Goal: Task Accomplishment & Management: Complete application form

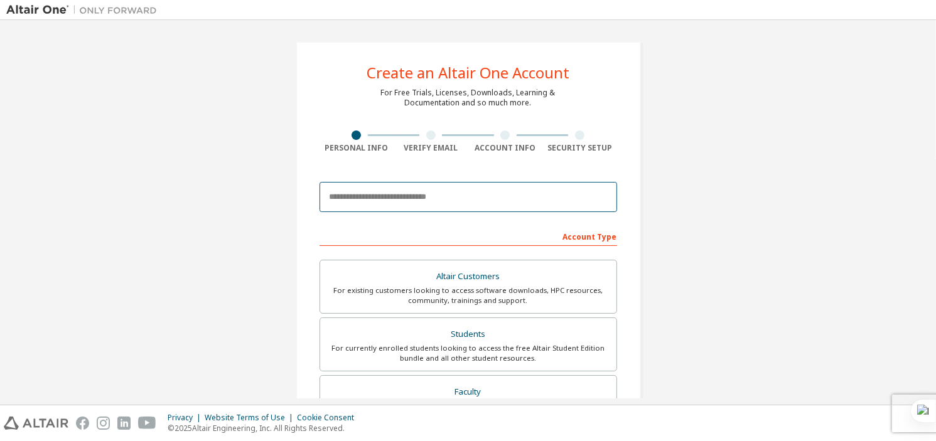
click at [424, 206] on input "email" at bounding box center [468, 197] width 298 height 30
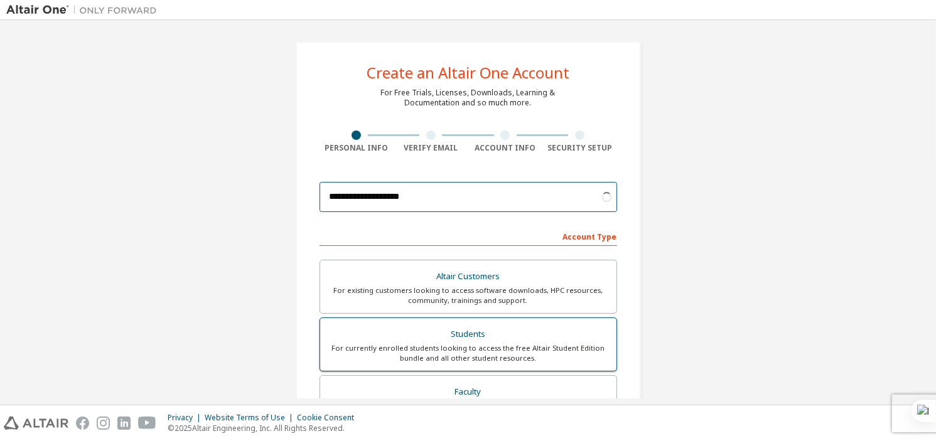
type input "**********"
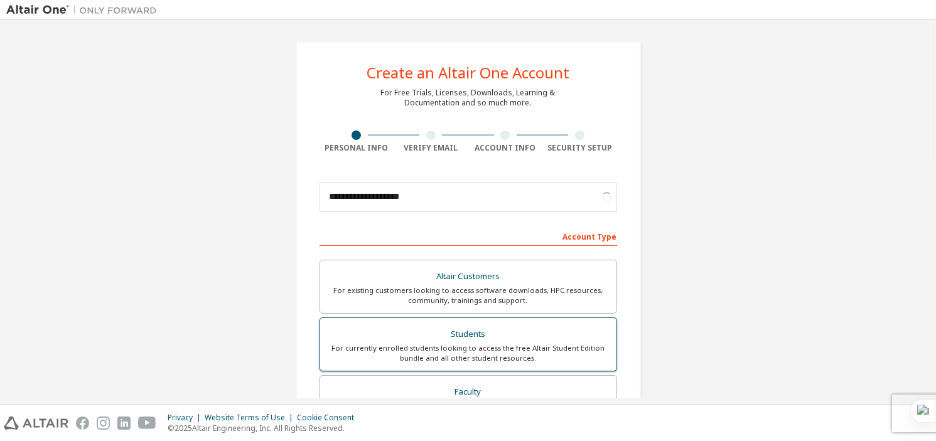
click at [415, 341] on div "Students" at bounding box center [468, 335] width 281 height 18
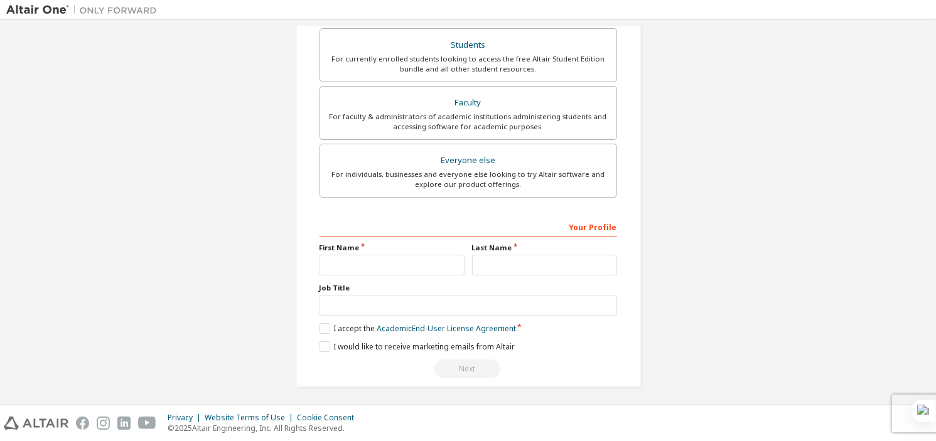
scroll to position [289, 0]
click at [390, 268] on input "text" at bounding box center [391, 264] width 145 height 21
type input "***"
click at [482, 263] on input "text" at bounding box center [544, 264] width 145 height 21
type input "**********"
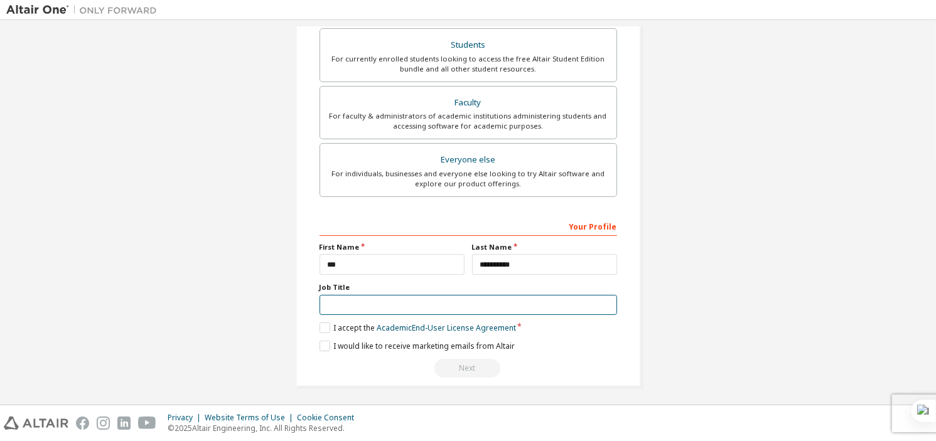
click at [429, 296] on input "text" at bounding box center [468, 305] width 298 height 21
type input "*******"
click at [324, 323] on label "I accept the Academic End-User License Agreement" at bounding box center [417, 328] width 196 height 11
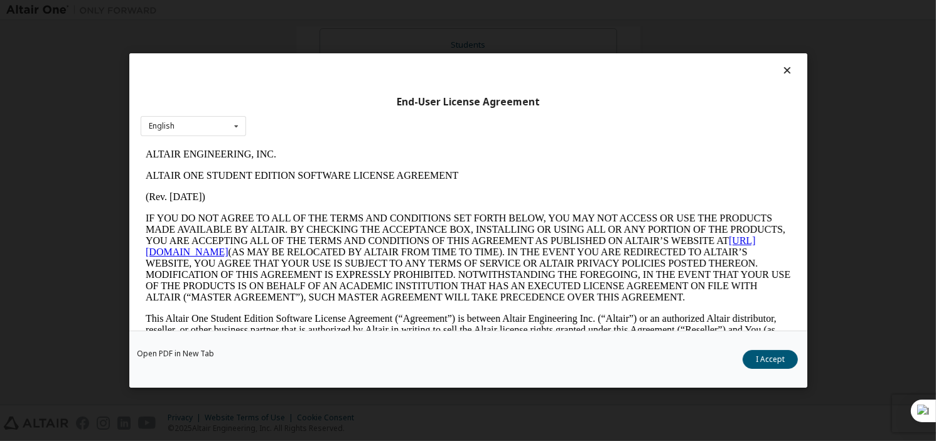
scroll to position [0, 0]
click at [769, 356] on button "I Accept" at bounding box center [769, 359] width 55 height 19
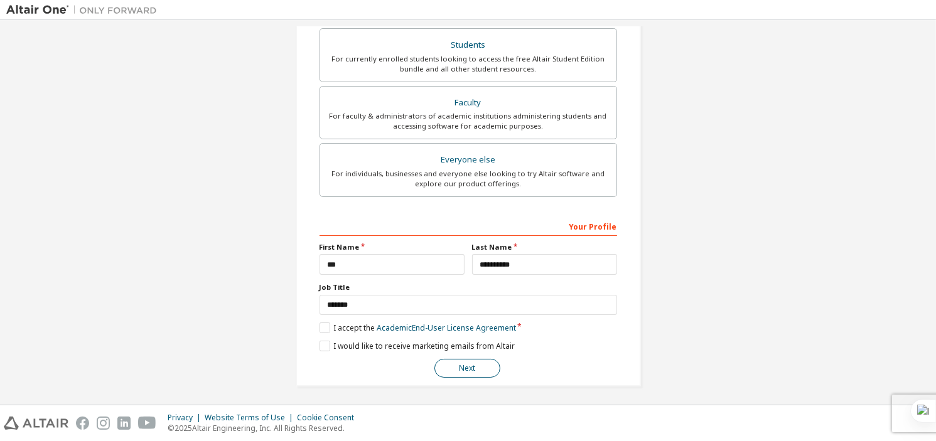
click at [461, 370] on button "Next" at bounding box center [467, 368] width 66 height 19
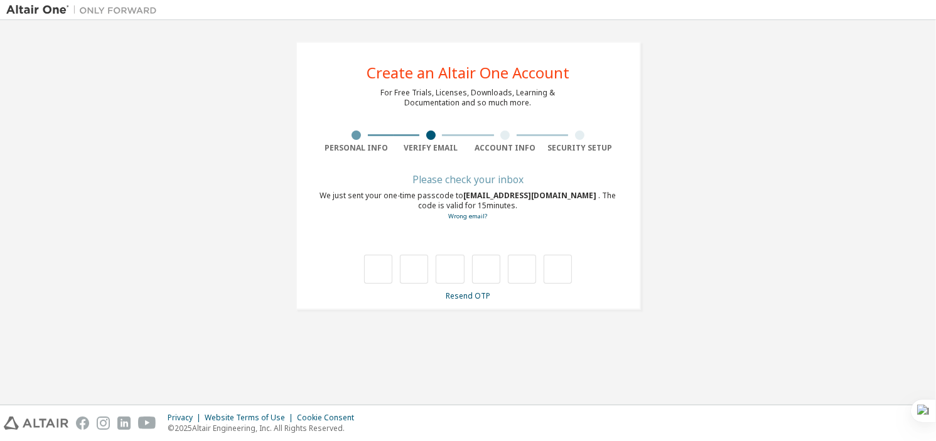
type input "*"
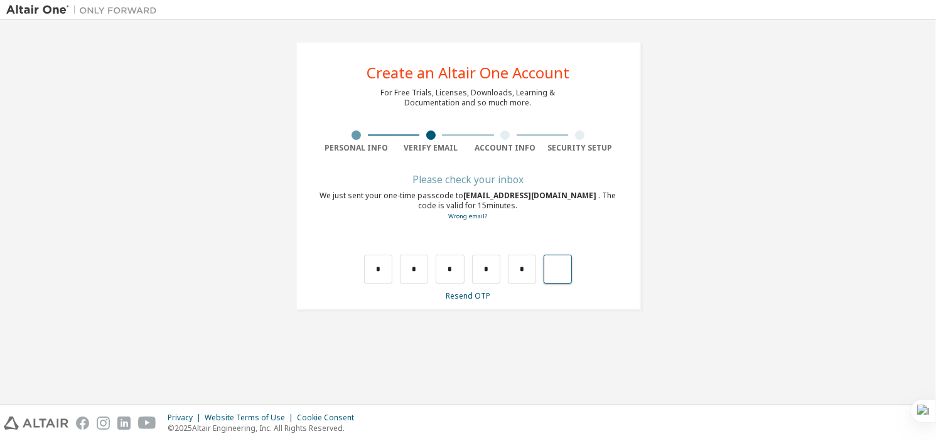
type input "*"
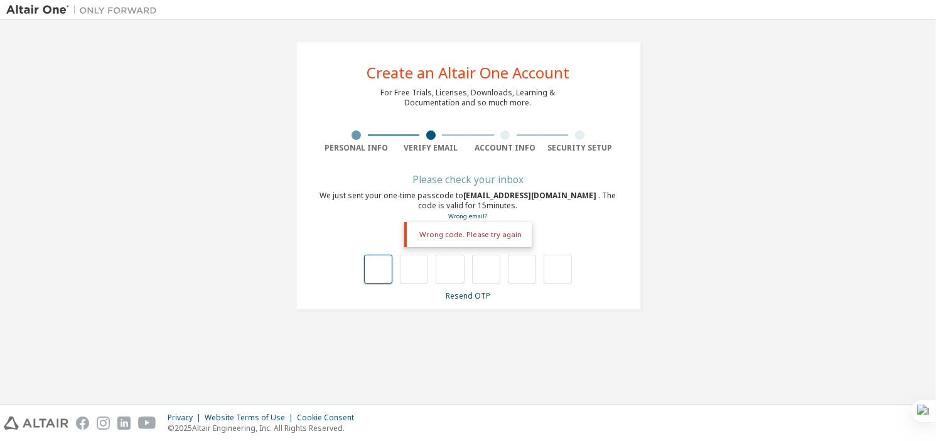
click at [382, 271] on input "text" at bounding box center [378, 269] width 28 height 29
type input "*"
click at [384, 276] on input "*" at bounding box center [378, 269] width 28 height 29
type input "*"
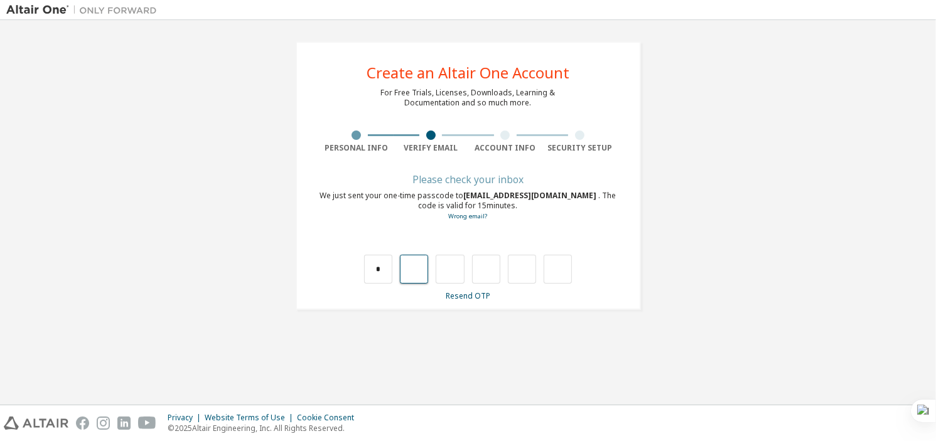
type input "*"
click at [424, 274] on input "*" at bounding box center [414, 269] width 28 height 29
type input "*"
click at [424, 274] on input "*" at bounding box center [414, 269] width 28 height 29
type input "*"
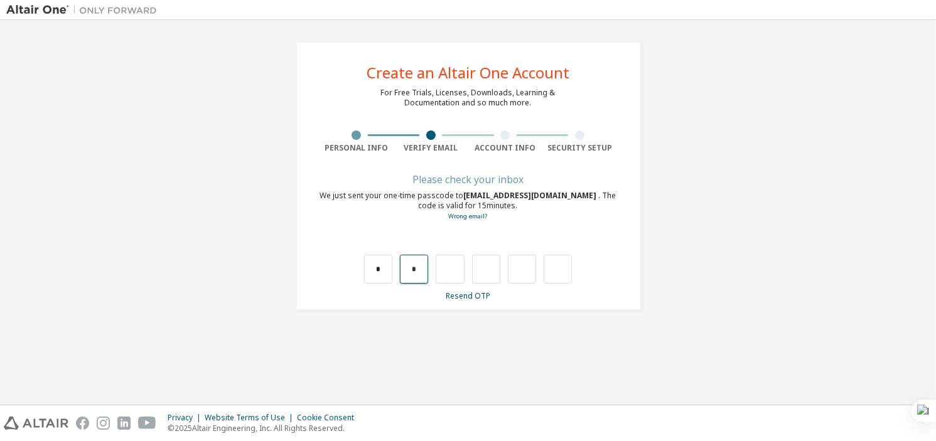
click at [425, 259] on input "*" at bounding box center [414, 269] width 28 height 29
type input "*"
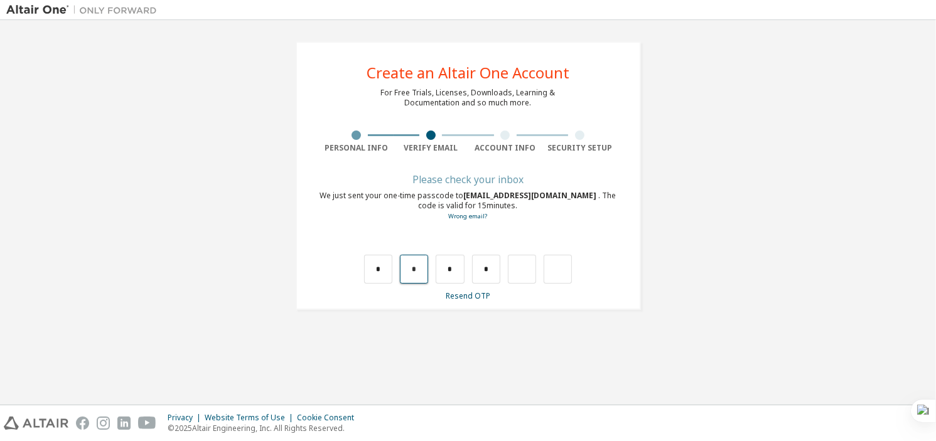
click at [418, 274] on input "*" at bounding box center [414, 269] width 28 height 29
type input "*"
click at [417, 274] on input "*" at bounding box center [414, 269] width 28 height 29
type input "*"
click at [422, 273] on input "*" at bounding box center [414, 269] width 28 height 29
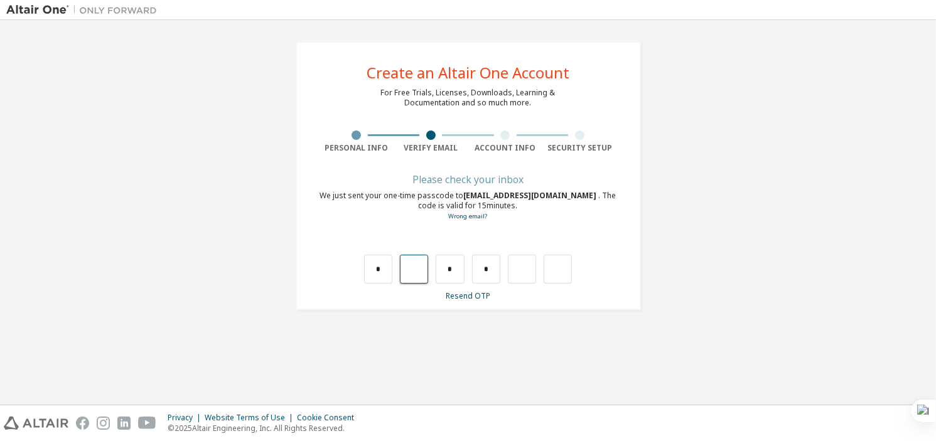
type input "*"
click at [373, 272] on input "*" at bounding box center [378, 269] width 28 height 29
click at [382, 272] on input "*" at bounding box center [378, 269] width 28 height 29
click at [424, 272] on input "*" at bounding box center [414, 269] width 28 height 29
type input "*"
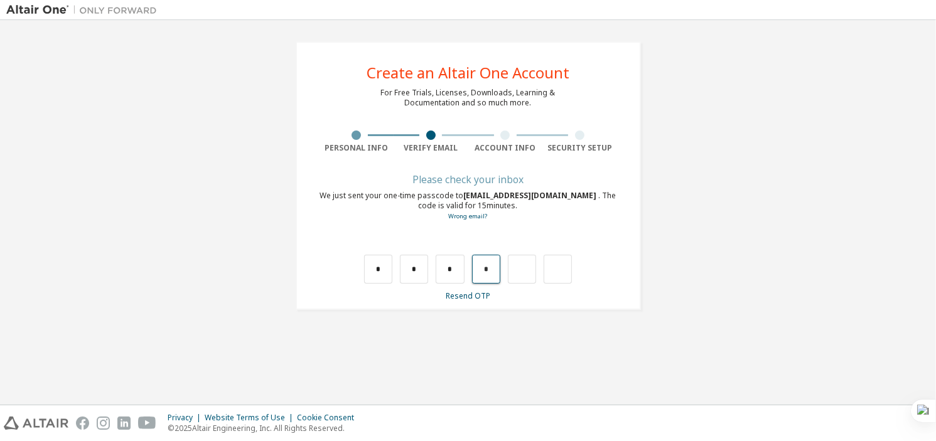
click at [487, 271] on input "*" at bounding box center [486, 269] width 28 height 29
type input "*"
click at [523, 273] on input "*" at bounding box center [522, 269] width 28 height 29
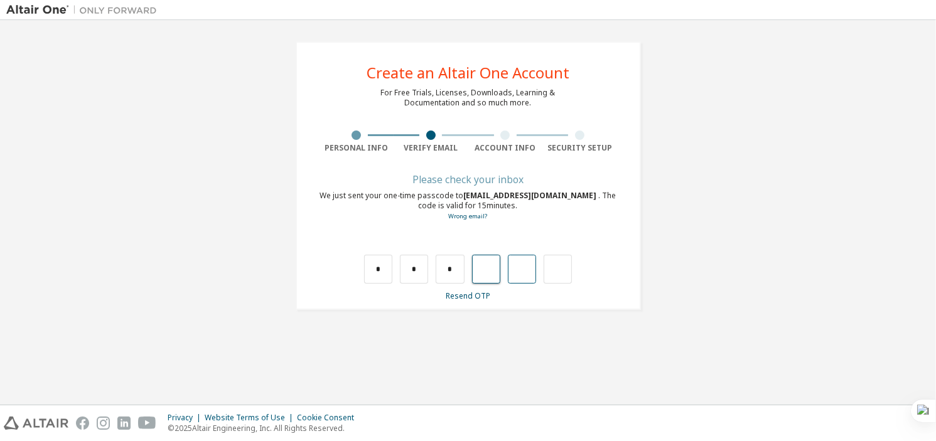
type input "*"
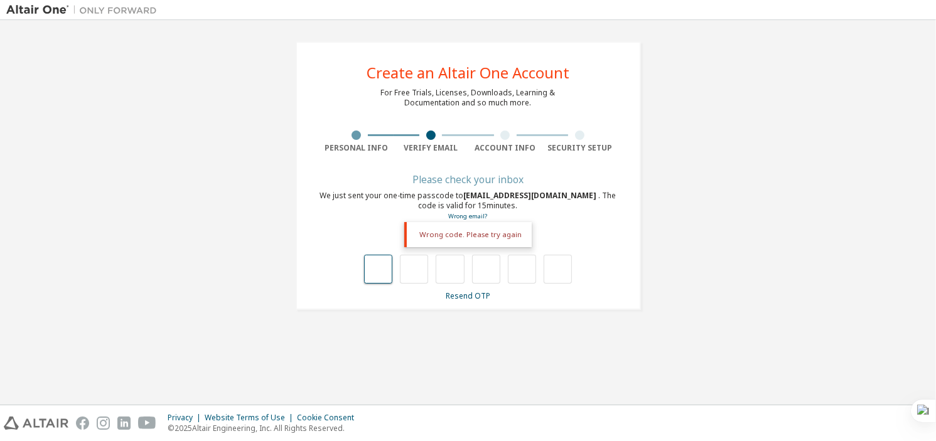
click at [384, 271] on input "text" at bounding box center [378, 269] width 28 height 29
type input "*"
drag, startPoint x: 387, startPoint y: 271, endPoint x: 364, endPoint y: 271, distance: 22.6
click at [364, 271] on input "*" at bounding box center [378, 269] width 28 height 29
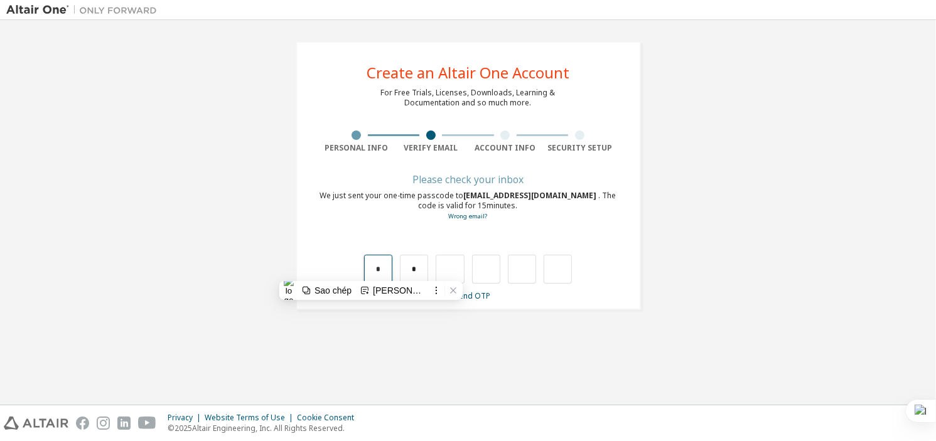
type input "*"
click at [407, 276] on input "text" at bounding box center [414, 269] width 28 height 29
type input "*"
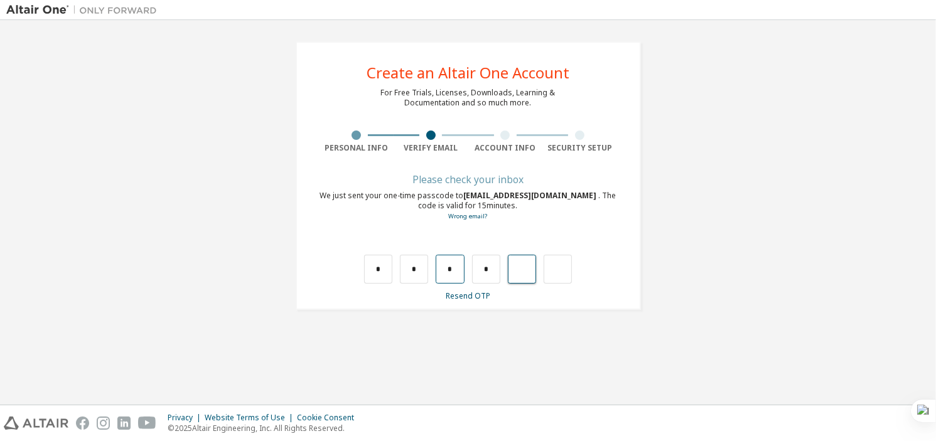
type input "*"
drag, startPoint x: 490, startPoint y: 273, endPoint x: 478, endPoint y: 272, distance: 11.4
click at [478, 272] on input "*" at bounding box center [486, 269] width 28 height 29
type input "*"
click at [512, 273] on input "text" at bounding box center [522, 269] width 28 height 29
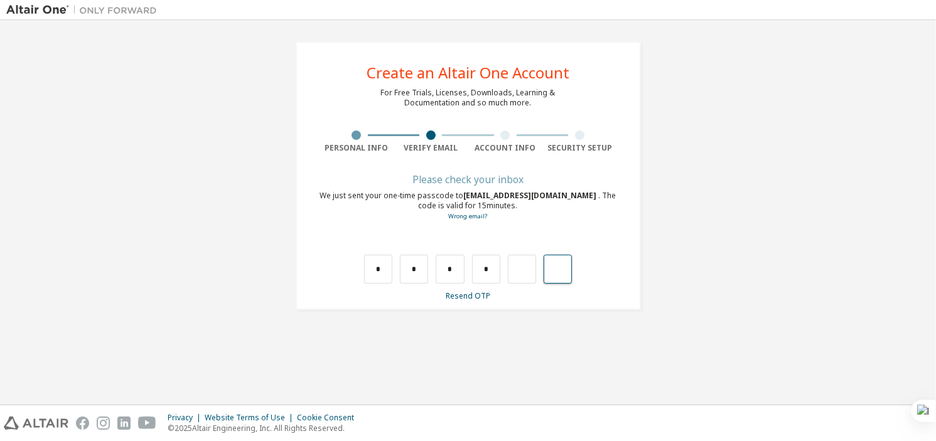
click at [548, 273] on input "text" at bounding box center [558, 269] width 28 height 29
click at [530, 273] on input "text" at bounding box center [522, 269] width 28 height 29
type input "*"
click at [548, 271] on div "*" at bounding box center [549, 269] width 28 height 29
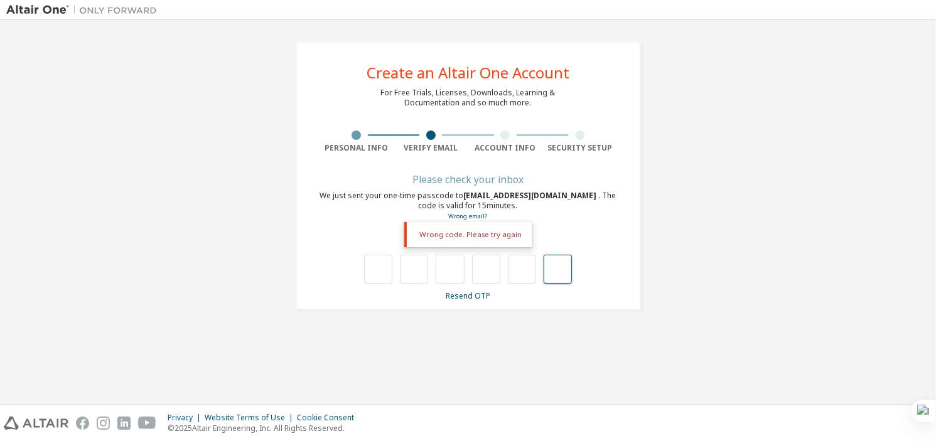
click at [548, 272] on input "text" at bounding box center [558, 269] width 28 height 29
type input "**"
click at [552, 276] on input "text" at bounding box center [558, 269] width 28 height 29
type input "***"
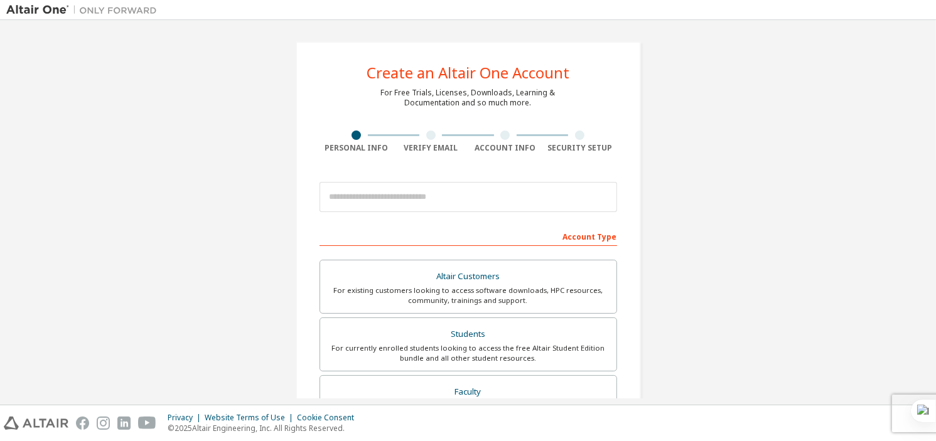
scroll to position [289, 0]
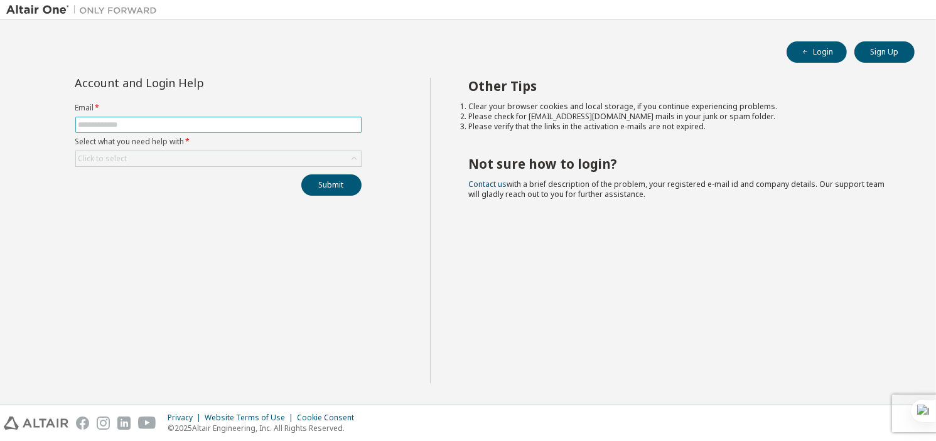
type input "**********"
click at [132, 159] on div "Click to select" at bounding box center [218, 158] width 285 height 15
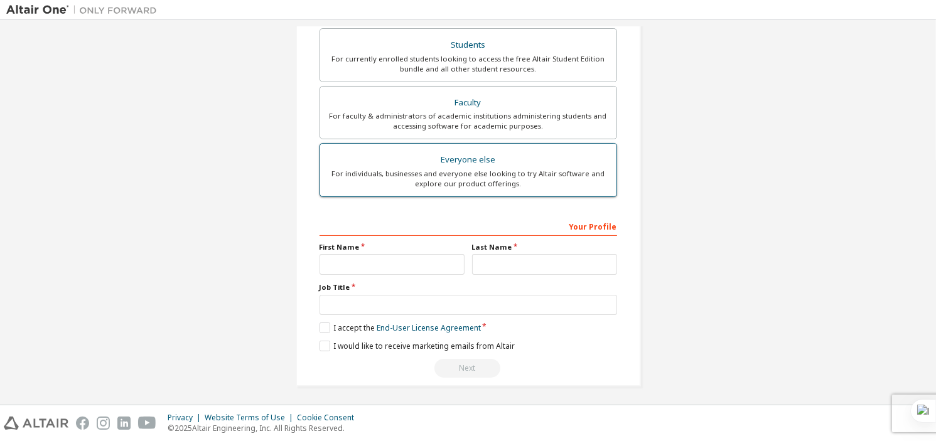
scroll to position [80, 0]
